Goal: Information Seeking & Learning: Learn about a topic

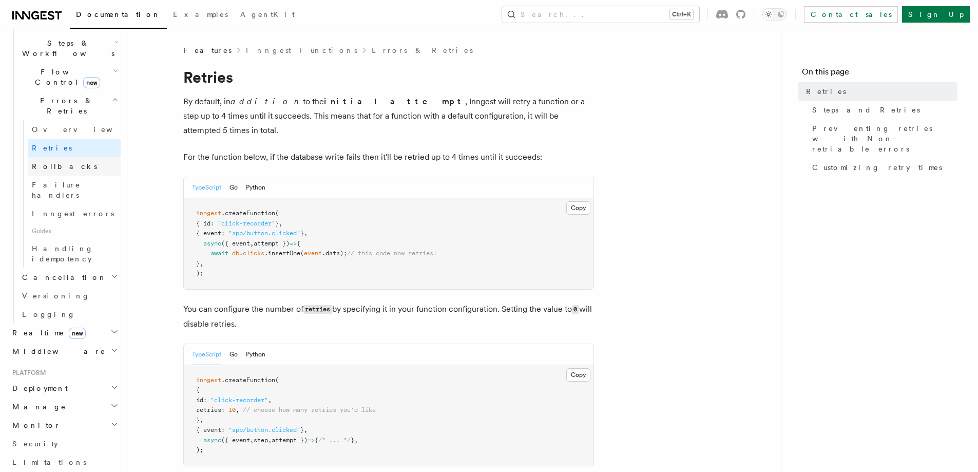
scroll to position [411, 0]
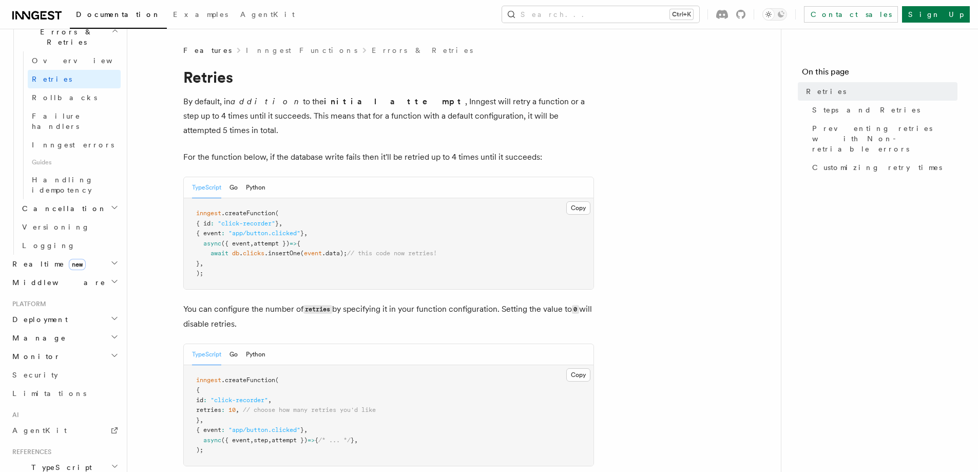
click at [45, 347] on h2 "Monitor" at bounding box center [64, 356] width 112 height 18
click at [66, 400] on span "Inspecting function runs" at bounding box center [60, 409] width 77 height 18
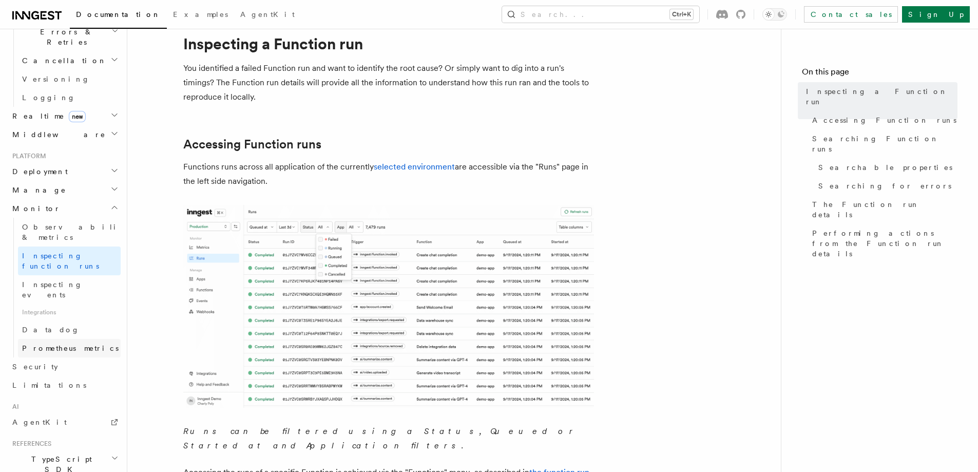
scroll to position [51, 0]
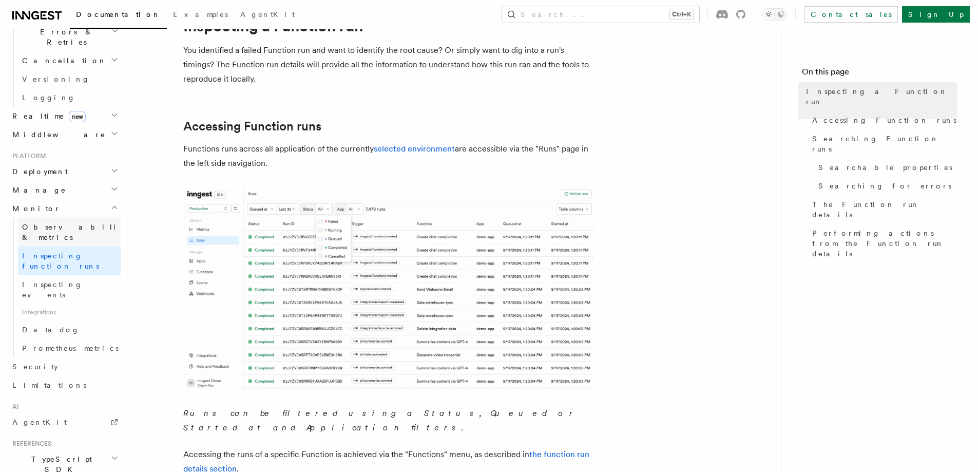
click at [79, 223] on span "Observability & metrics" at bounding box center [75, 232] width 106 height 18
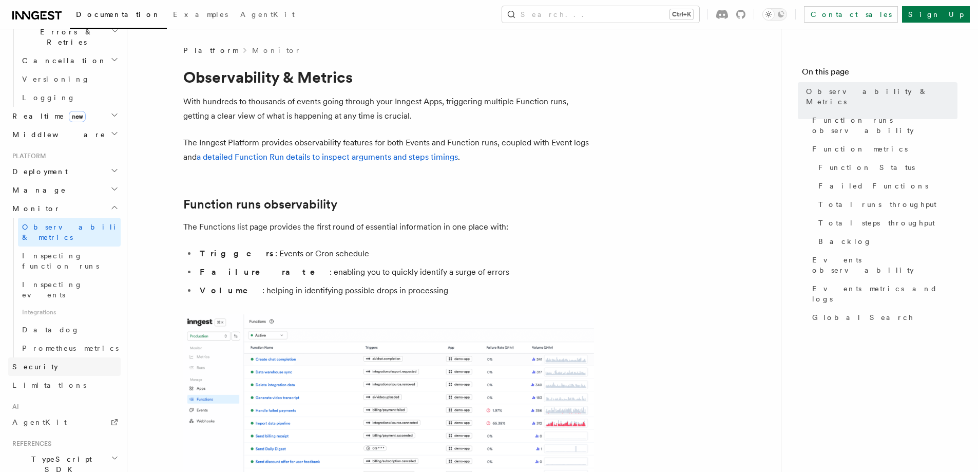
click at [63, 357] on link "Security" at bounding box center [64, 366] width 112 height 18
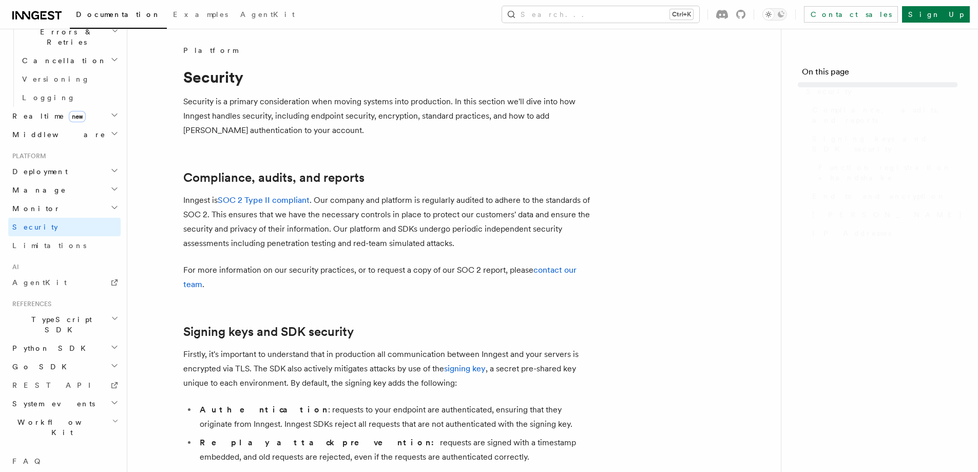
scroll to position [350, 0]
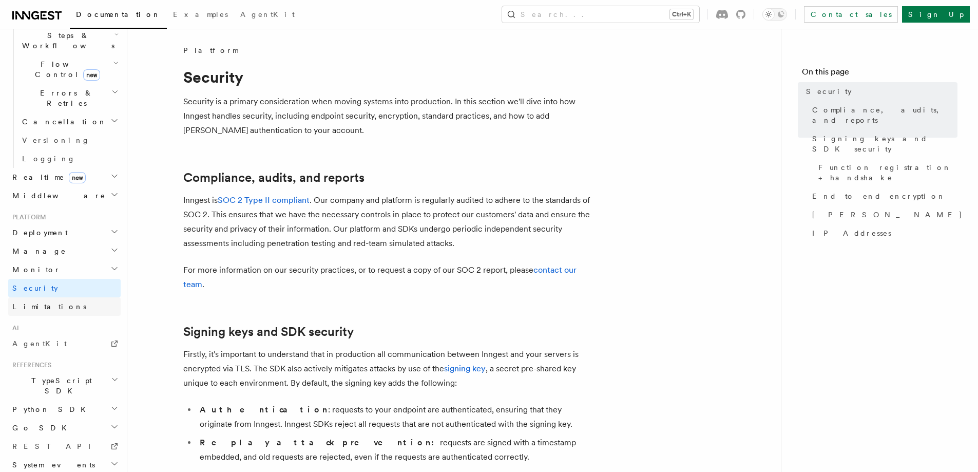
click at [62, 297] on link "Limitations" at bounding box center [64, 306] width 112 height 18
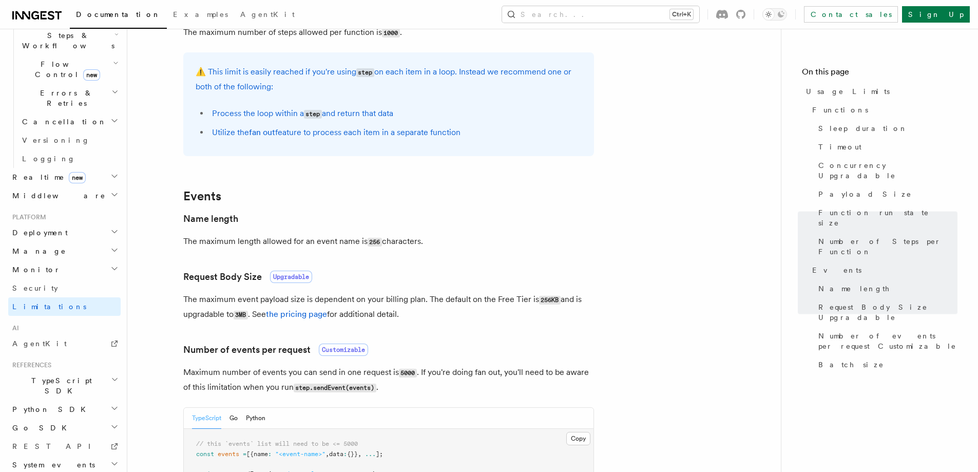
scroll to position [770, 0]
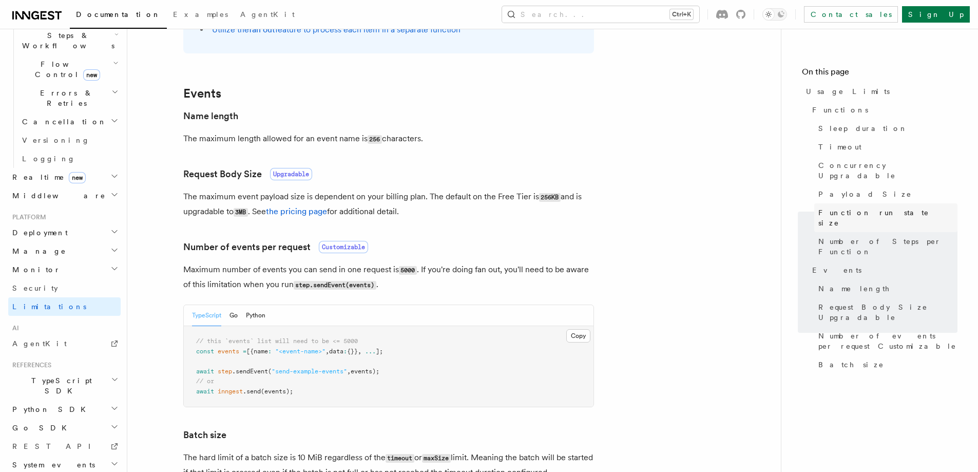
click at [828, 207] on span "Function run state size" at bounding box center [888, 217] width 139 height 21
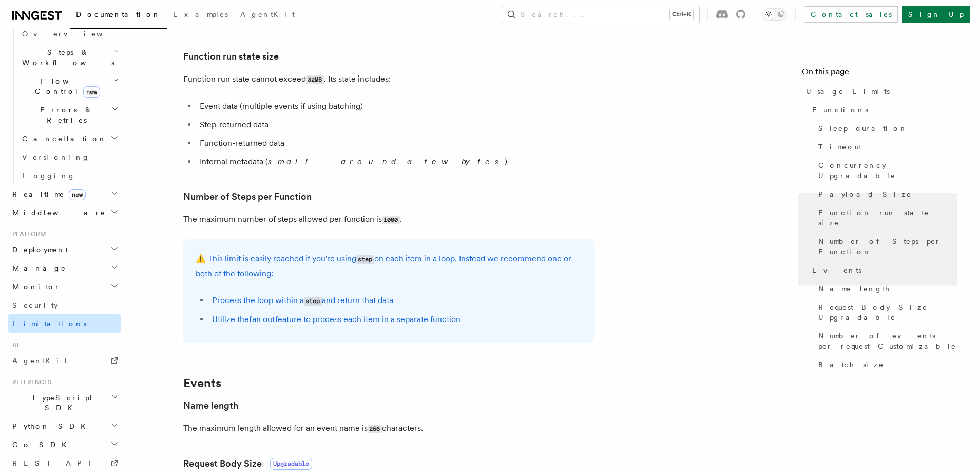
scroll to position [350, 0]
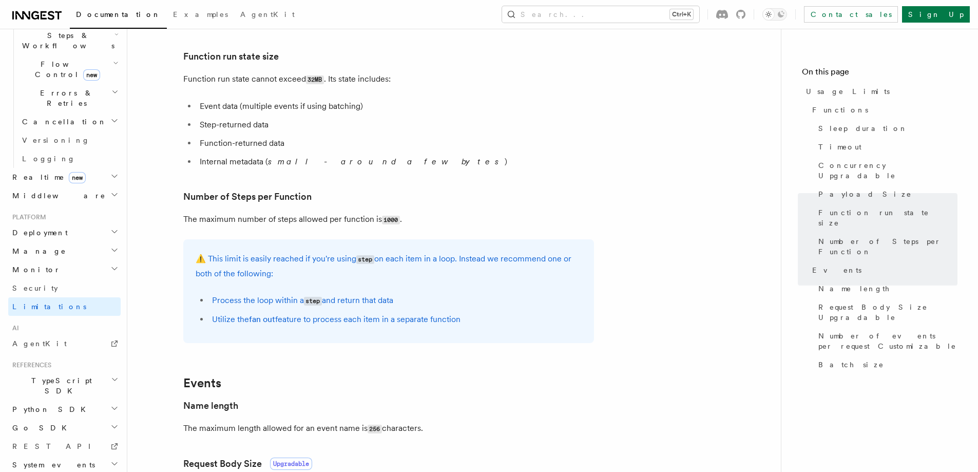
click at [75, 223] on h2 "Deployment" at bounding box center [64, 232] width 112 height 18
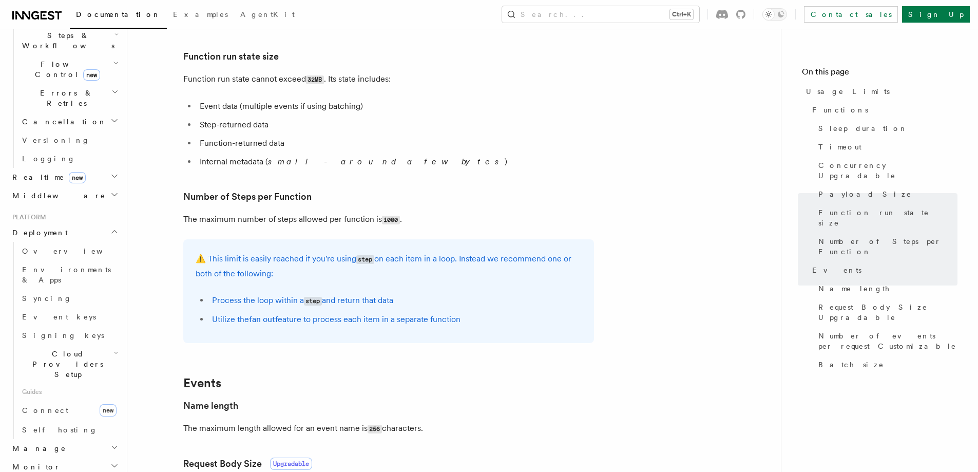
click at [91, 349] on span "Cloud Providers Setup" at bounding box center [66, 364] width 96 height 31
click at [69, 449] on link "Vercel" at bounding box center [74, 458] width 93 height 18
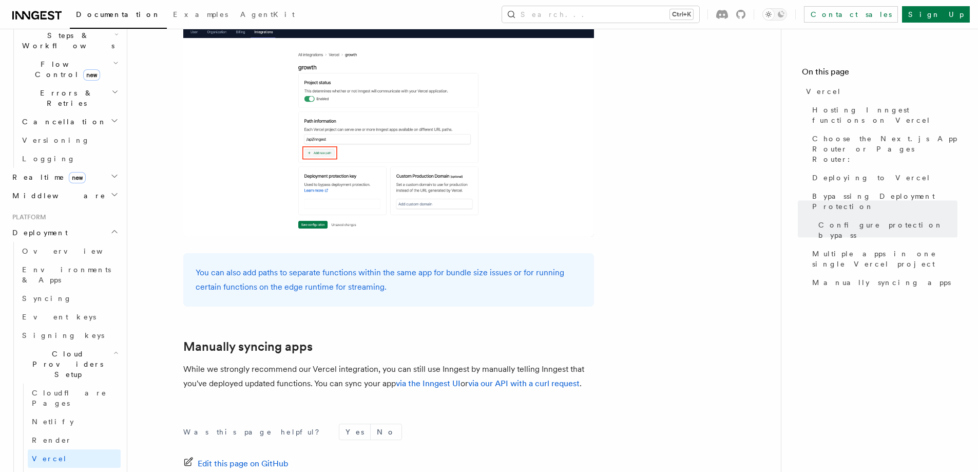
scroll to position [1684, 0]
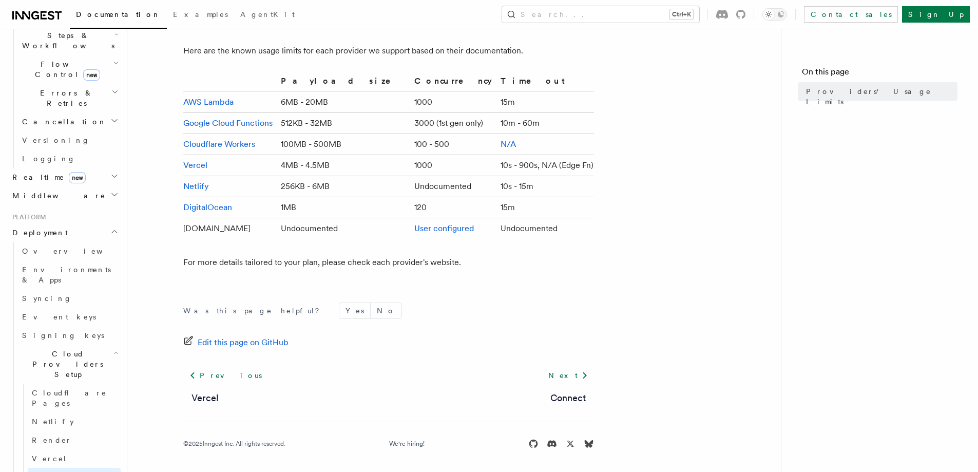
scroll to position [93, 0]
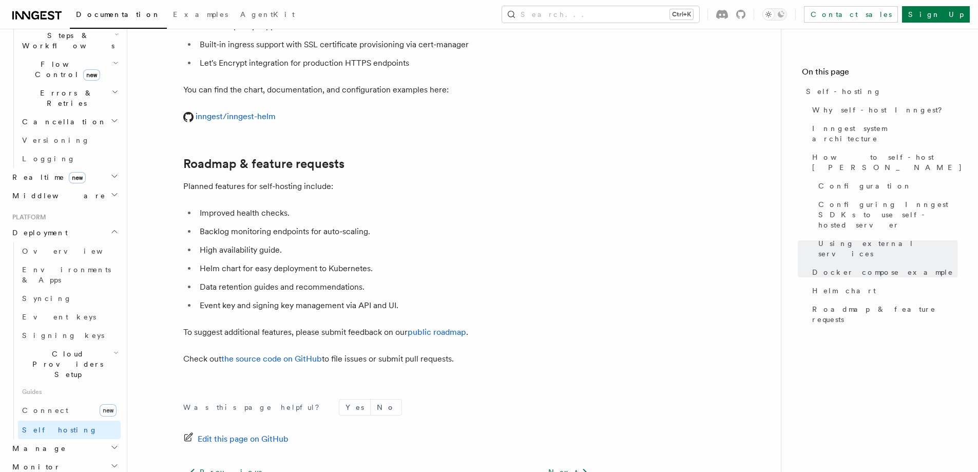
scroll to position [3942, 0]
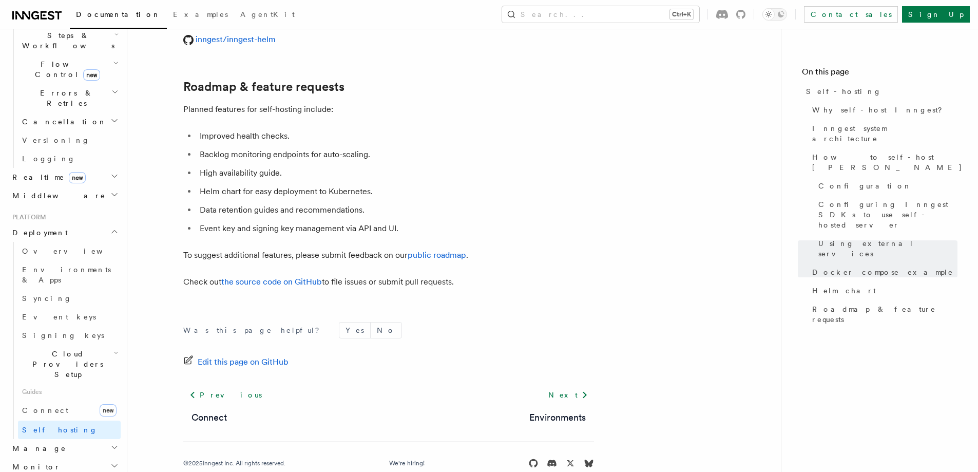
click at [74, 439] on h2 "Manage" at bounding box center [64, 448] width 112 height 18
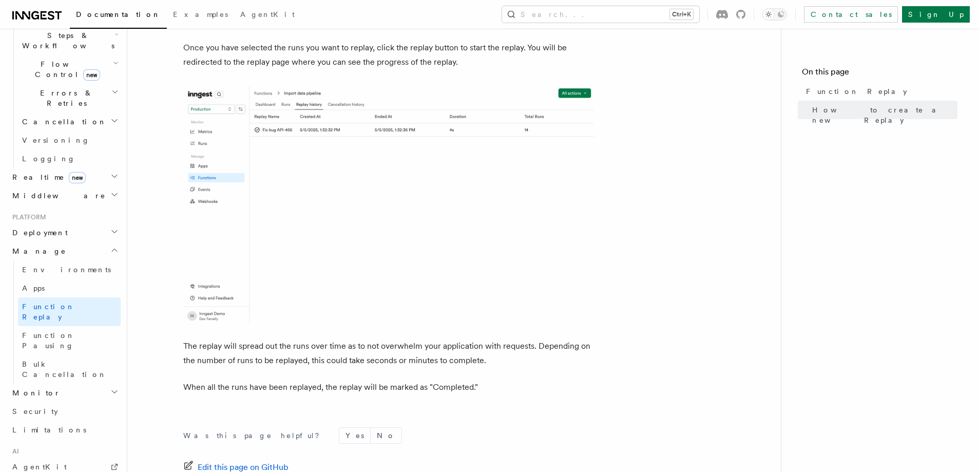
scroll to position [1643, 0]
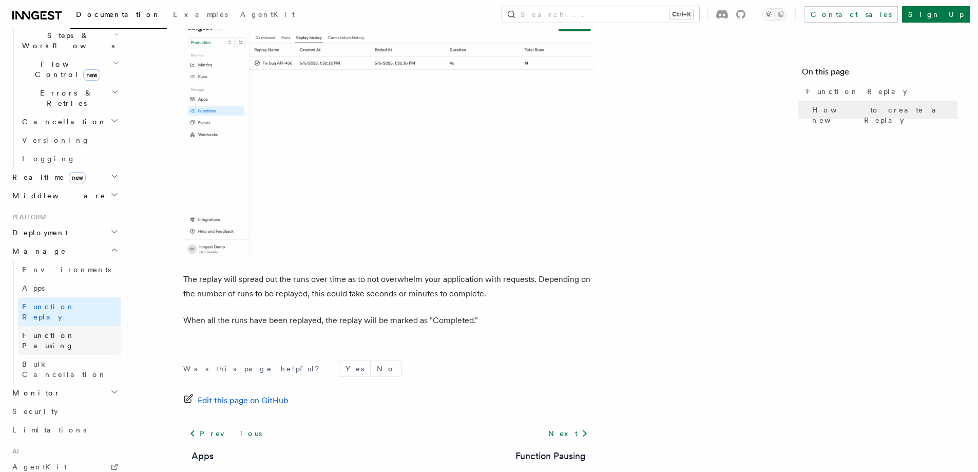
click at [72, 331] on span "Function Pausing" at bounding box center [48, 340] width 53 height 18
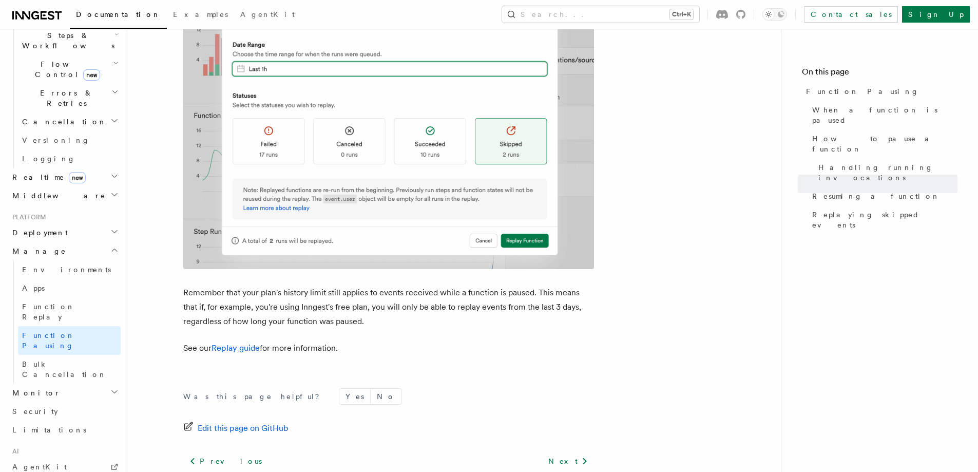
scroll to position [1834, 0]
click at [55, 265] on span "Environments" at bounding box center [66, 269] width 89 height 8
